Goal: Obtain resource: Download file/media

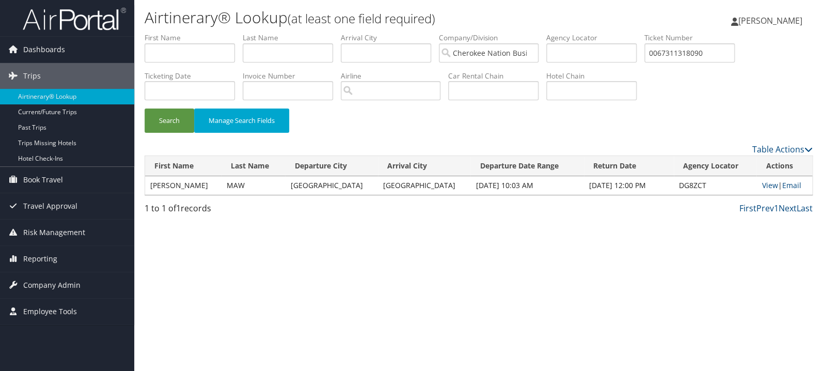
click at [698, 53] on input "0067311318090" at bounding box center [689, 52] width 90 height 19
click at [144, 108] on button "Search" at bounding box center [169, 120] width 50 height 24
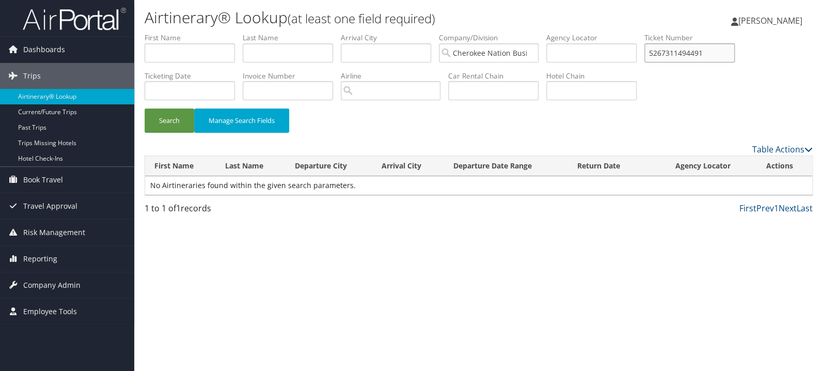
click at [705, 57] on input "5267311494491" at bounding box center [689, 52] width 90 height 19
paste input "8900897887813"
click at [144, 108] on button "Search" at bounding box center [169, 120] width 50 height 24
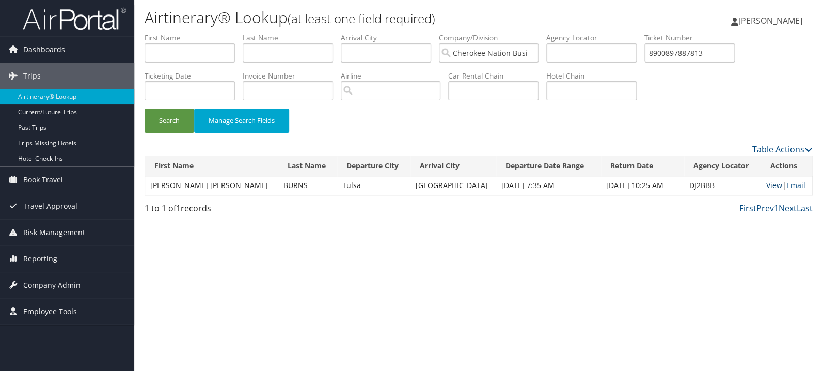
click at [767, 188] on link "View" at bounding box center [773, 185] width 16 height 10
click at [698, 49] on input "8900897887813" at bounding box center [689, 52] width 90 height 19
paste input "0017310400694"
click at [144, 108] on button "Search" at bounding box center [169, 120] width 50 height 24
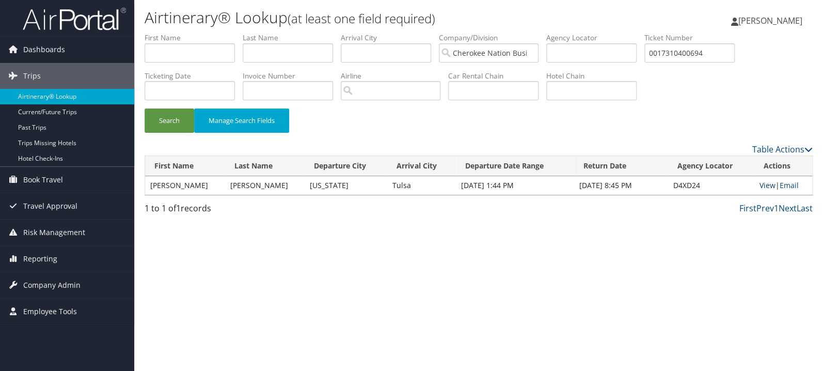
click at [760, 187] on link "View" at bounding box center [767, 185] width 16 height 10
click at [705, 52] on input "0017310400694" at bounding box center [689, 52] width 90 height 19
paste input "67311485705"
click at [144, 108] on button "Search" at bounding box center [169, 120] width 50 height 24
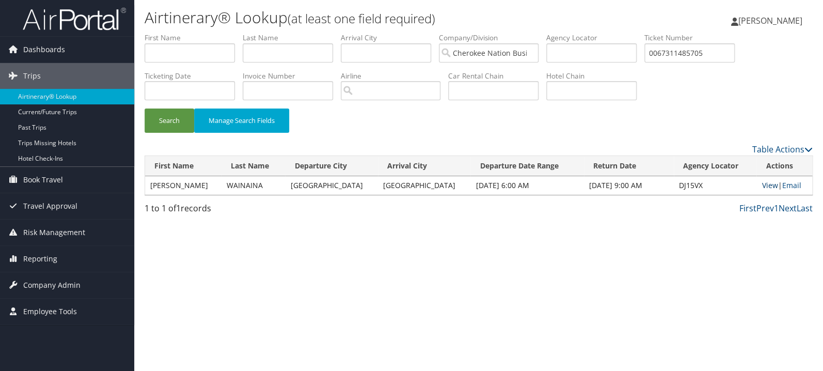
click at [761, 187] on link "View" at bounding box center [769, 185] width 16 height 10
click at [699, 56] on input "0067311485705" at bounding box center [689, 52] width 90 height 19
paste input "17310988397"
click at [144, 108] on button "Search" at bounding box center [169, 120] width 50 height 24
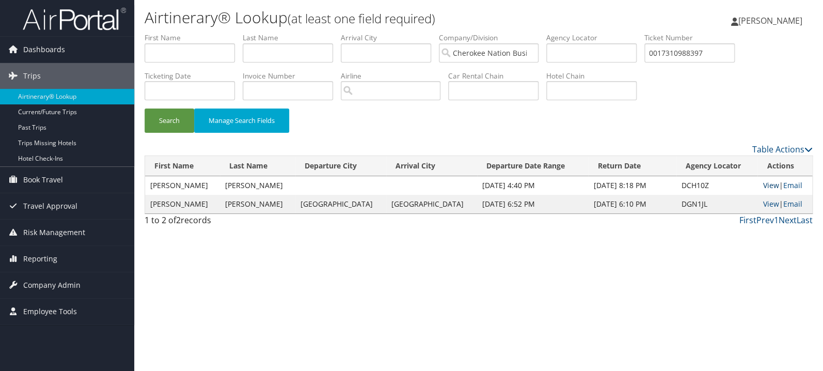
click at [762, 184] on link "View" at bounding box center [770, 185] width 16 height 10
click at [717, 57] on input "0017310988397" at bounding box center [689, 52] width 90 height 19
paste input "1060263"
click at [144, 108] on button "Search" at bounding box center [169, 120] width 50 height 24
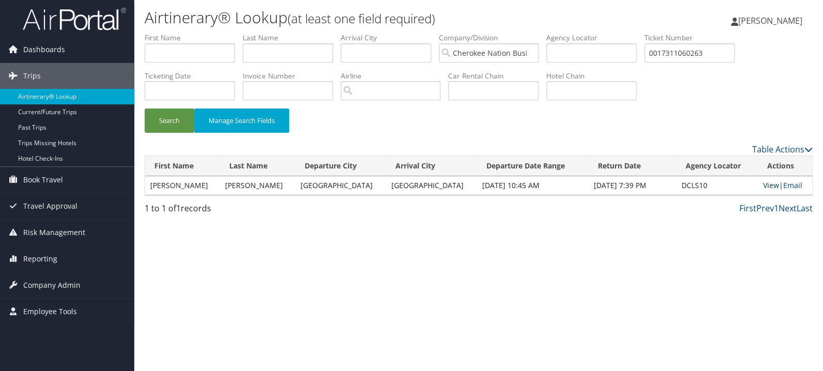
click at [764, 182] on link "View" at bounding box center [770, 185] width 16 height 10
click at [698, 58] on input "0017311060263" at bounding box center [689, 52] width 90 height 19
paste input "67311387809"
click at [144, 108] on button "Search" at bounding box center [169, 120] width 50 height 24
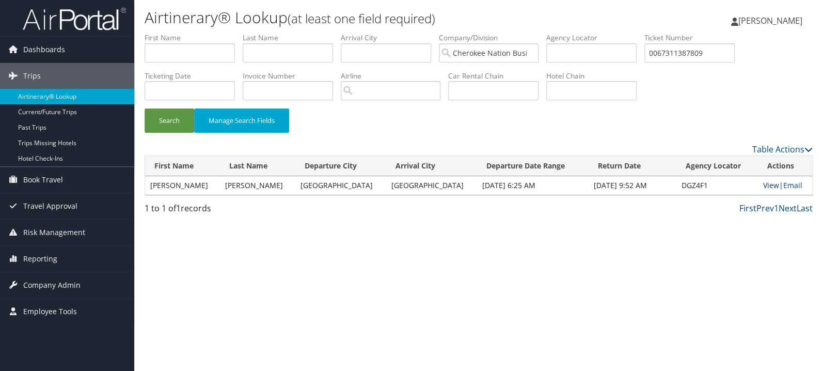
click at [762, 182] on link "View" at bounding box center [770, 185] width 16 height 10
click at [691, 55] on input "0067311387809" at bounding box center [689, 52] width 90 height 19
paste input "5267310968293"
type input "5267310968293"
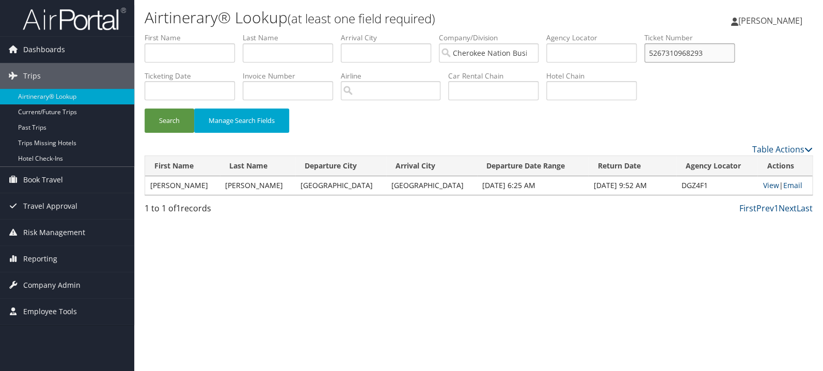
click at [144, 108] on button "Search" at bounding box center [169, 120] width 50 height 24
click at [763, 187] on link "View" at bounding box center [771, 185] width 16 height 10
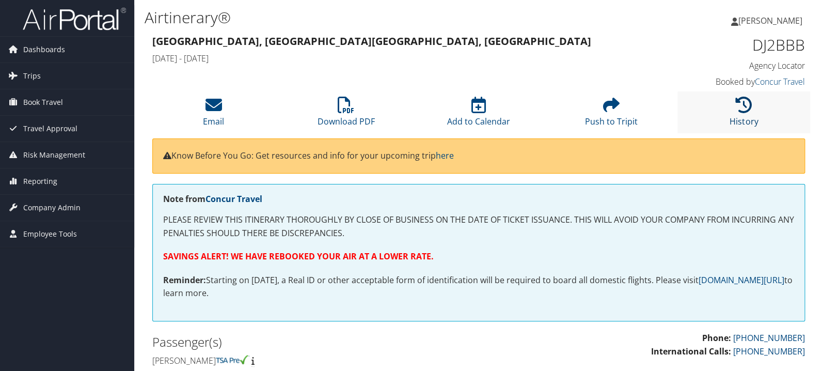
click at [745, 111] on icon at bounding box center [743, 104] width 17 height 17
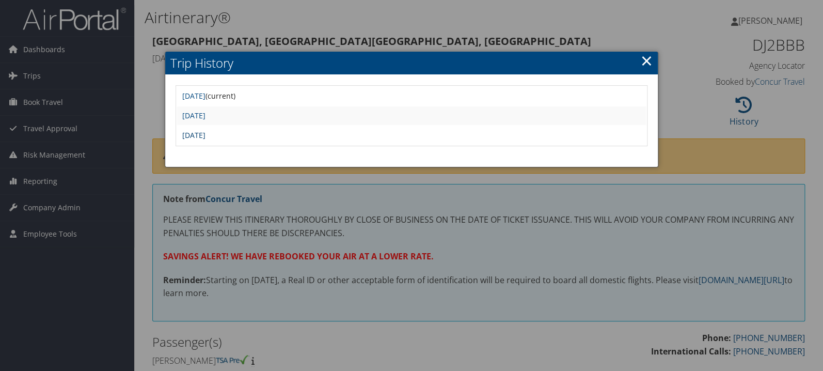
click at [205, 133] on link "Tue Sep 23 14:24:32 MDT 2025" at bounding box center [193, 135] width 23 height 10
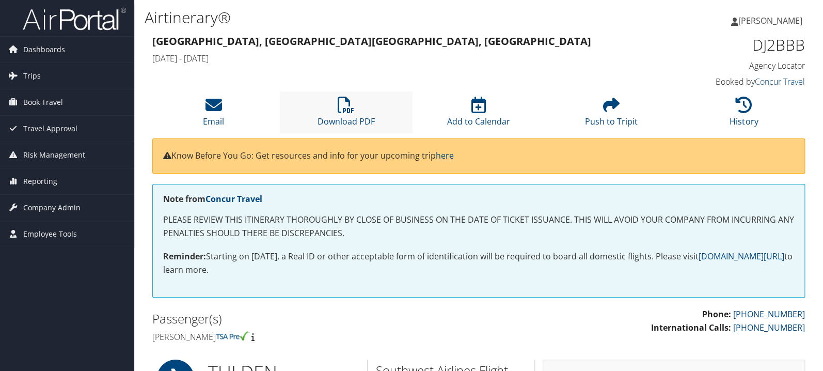
click at [355, 109] on li "Download PDF" at bounding box center [346, 112] width 133 height 42
click at [350, 100] on icon at bounding box center [345, 104] width 17 height 17
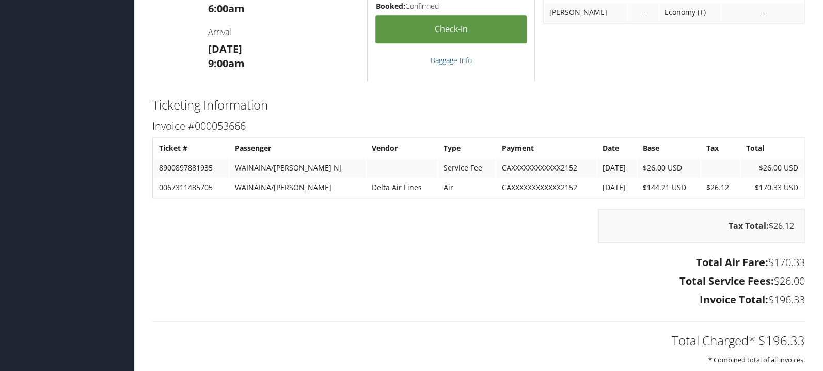
scroll to position [438, 0]
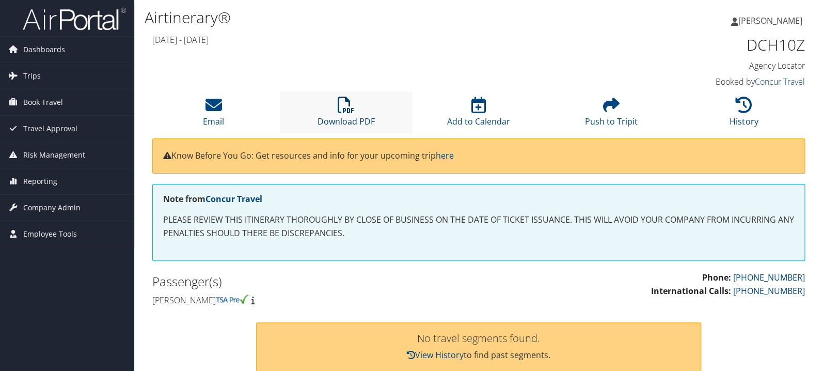
click at [347, 107] on icon at bounding box center [345, 104] width 17 height 17
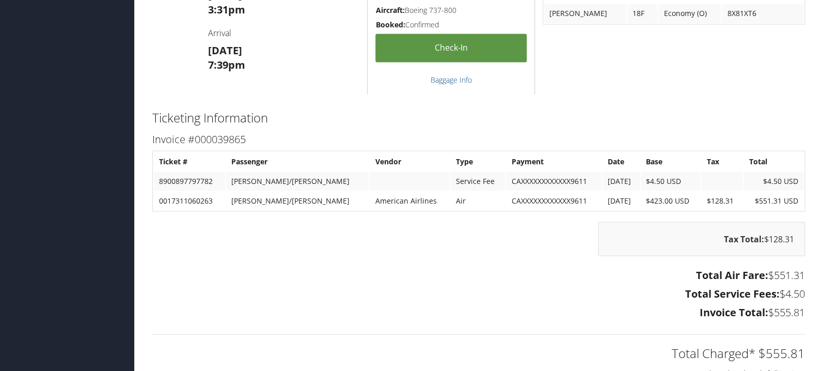
scroll to position [821, 0]
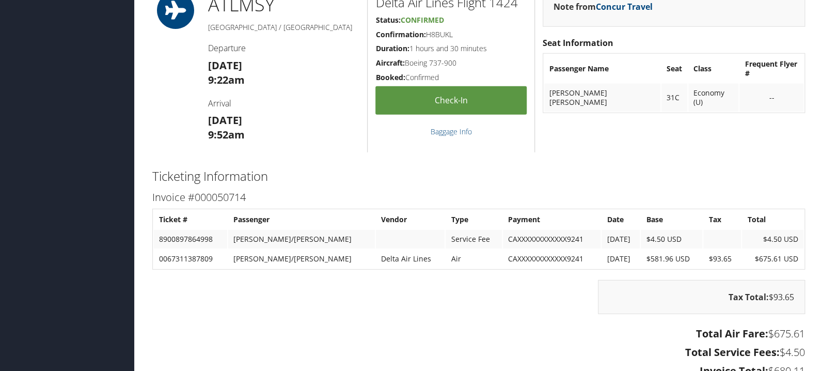
scroll to position [1203, 0]
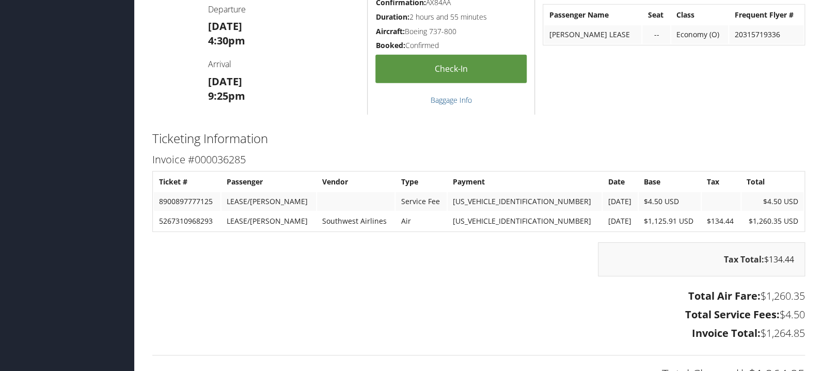
scroll to position [1422, 0]
